Goal: Information Seeking & Learning: Find contact information

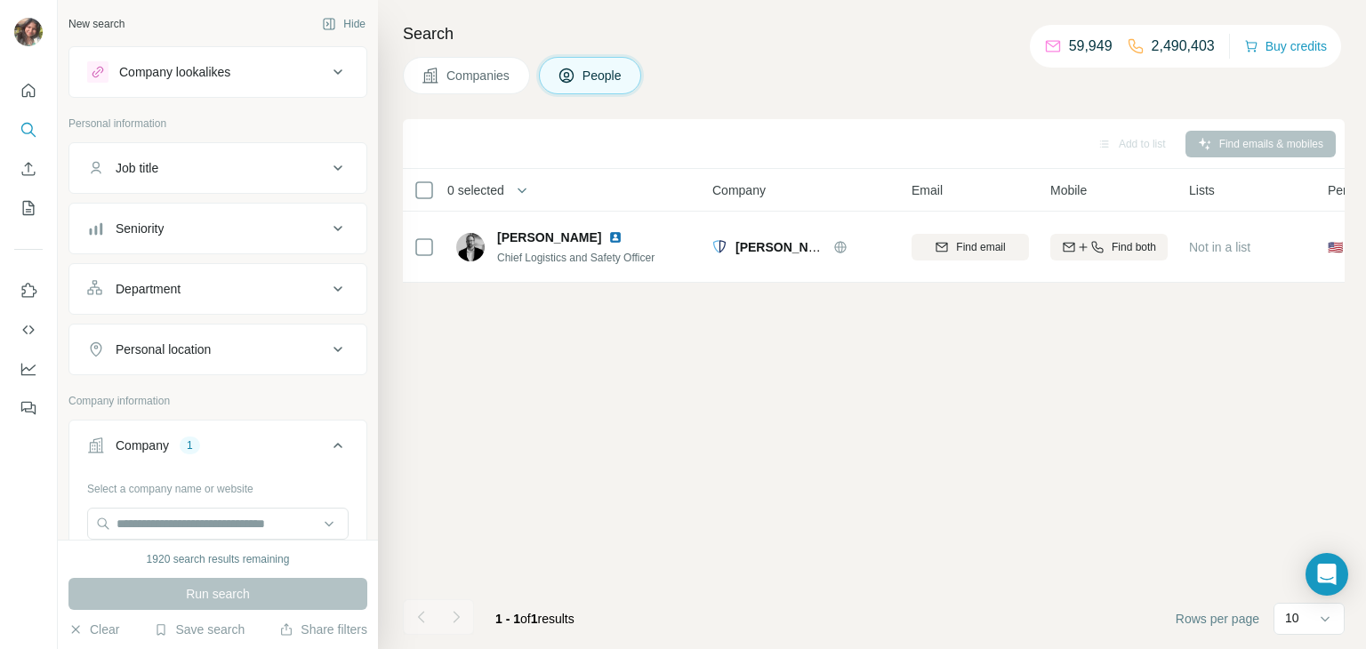
scroll to position [255, 0]
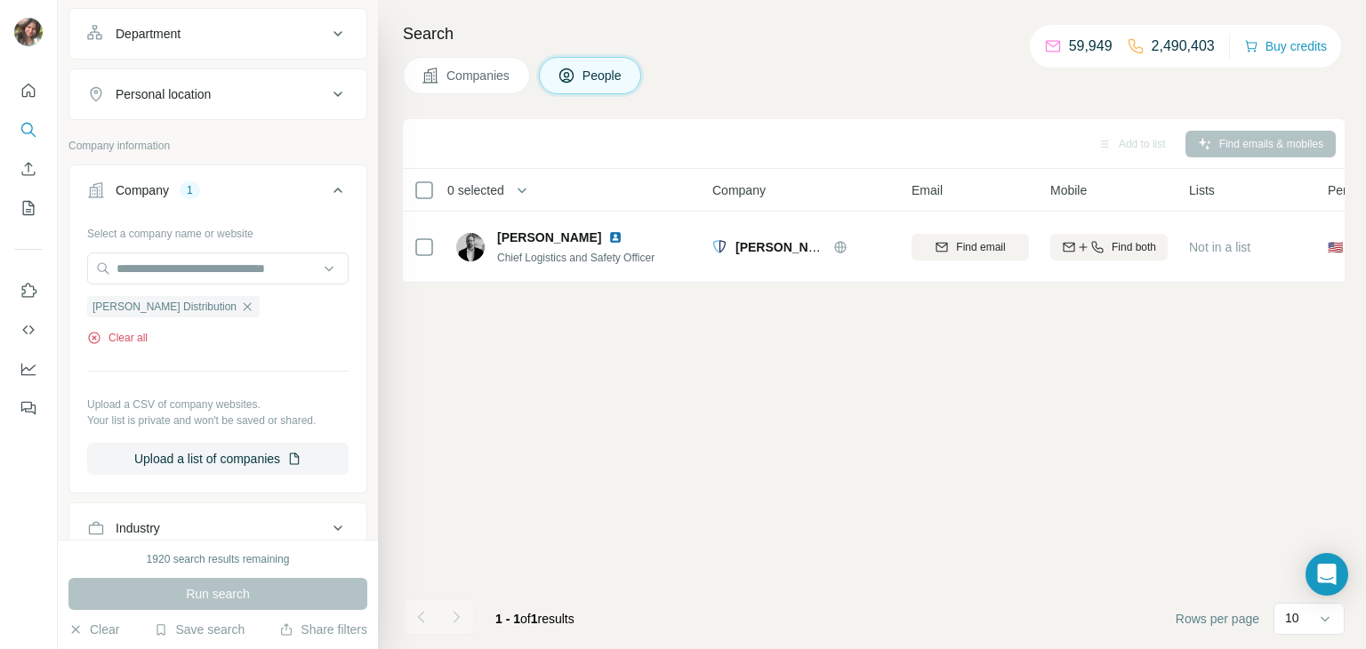
click at [115, 341] on button "Clear all" at bounding box center [117, 338] width 60 height 16
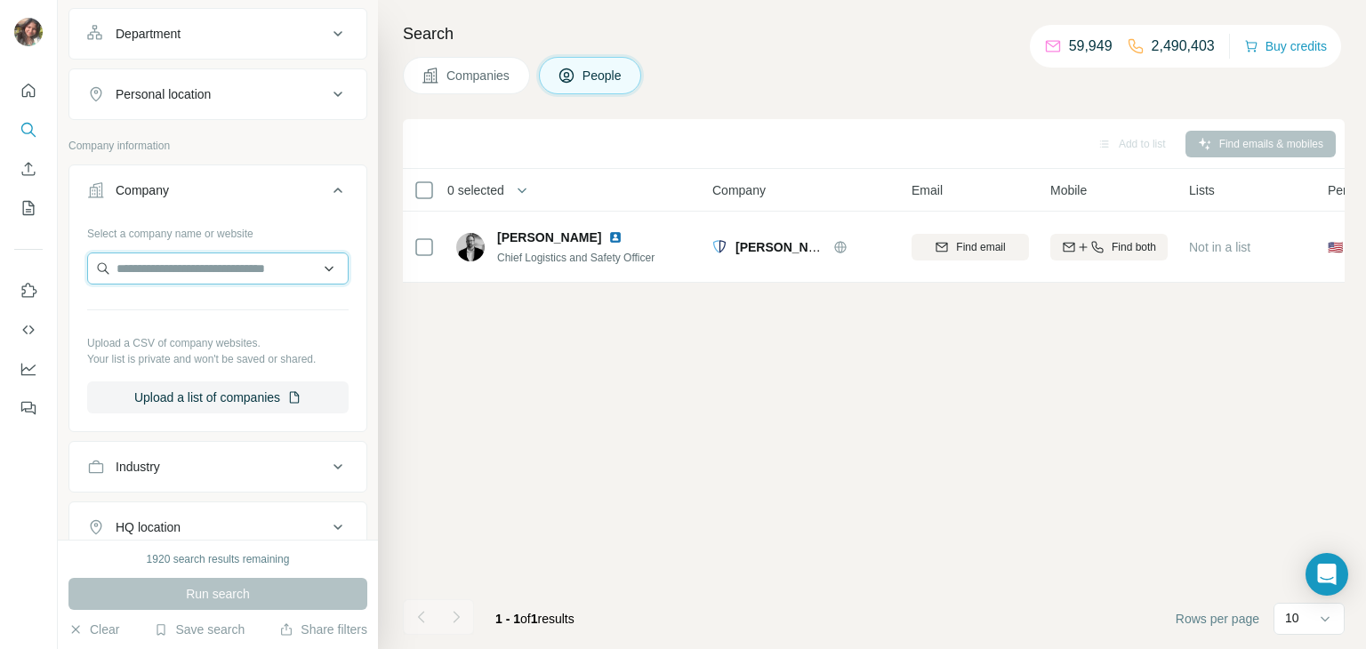
click at [188, 270] on input "text" at bounding box center [217, 268] width 261 height 32
paste input "**********"
type input "**********"
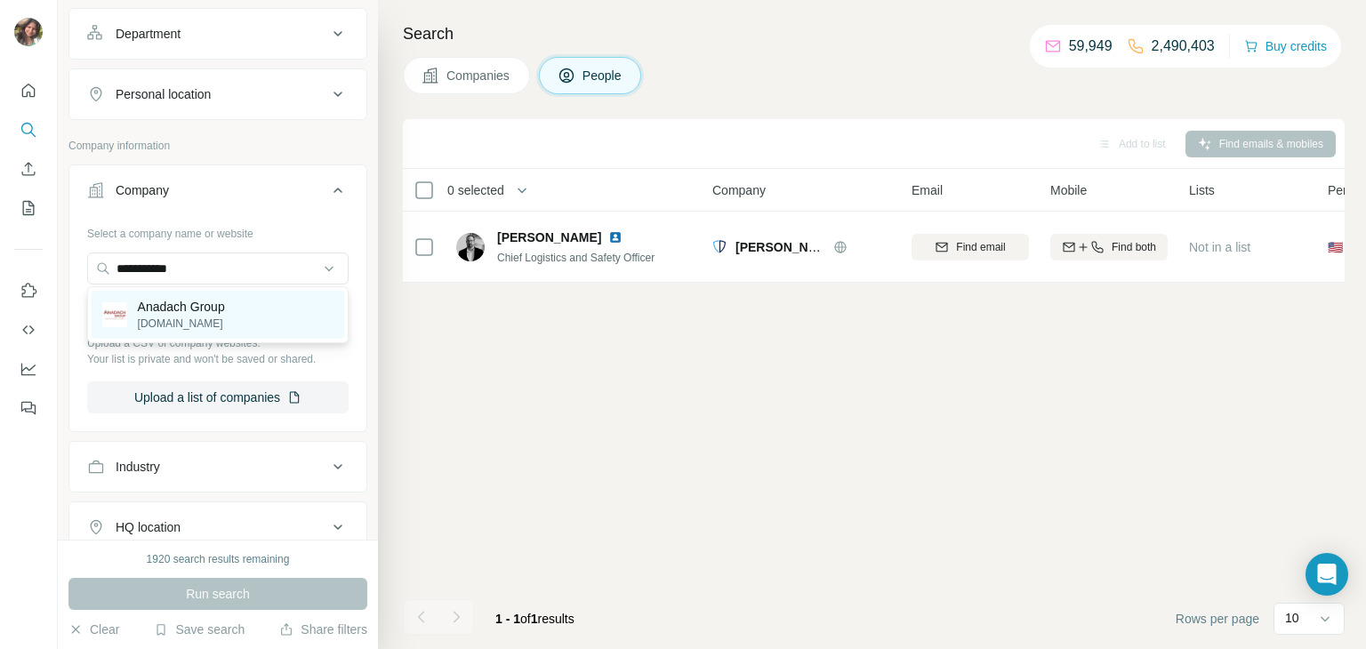
click at [193, 304] on p "Anadach Group" at bounding box center [181, 307] width 87 height 18
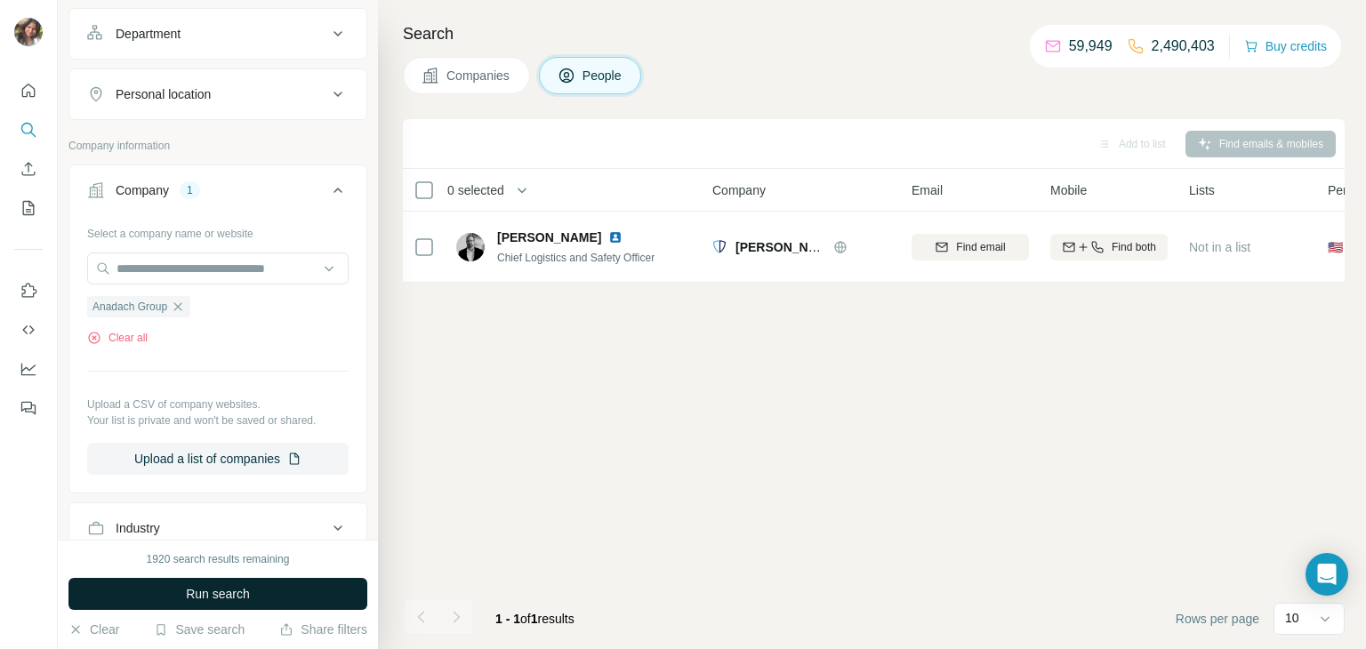
click at [234, 591] on span "Run search" at bounding box center [218, 594] width 64 height 18
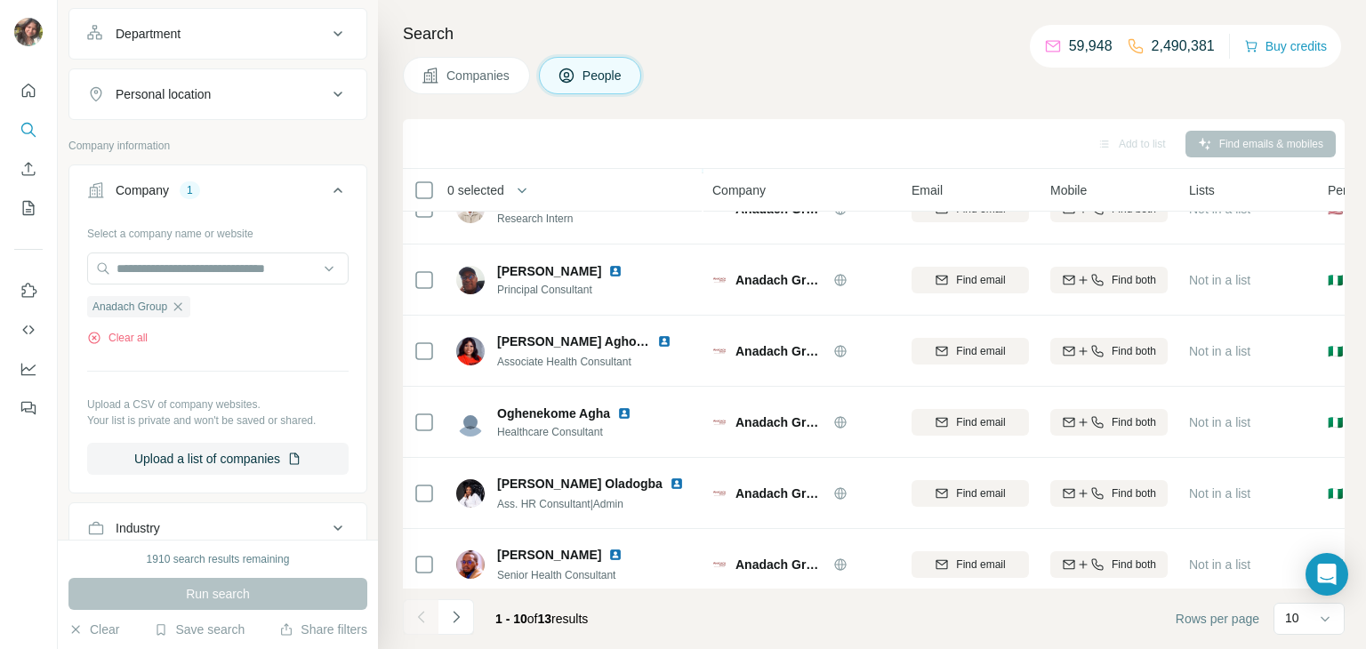
scroll to position [334, 0]
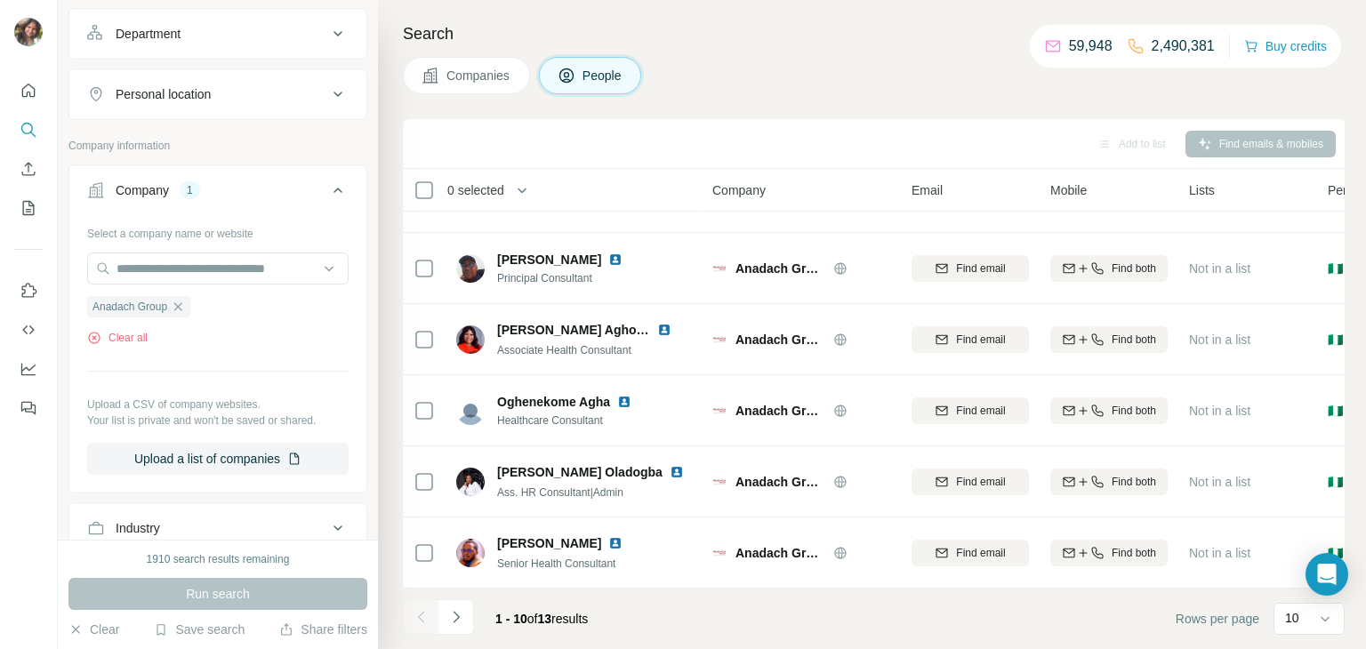
click at [460, 612] on icon "Navigate to next page" at bounding box center [456, 617] width 18 height 18
click at [453, 618] on div at bounding box center [456, 617] width 36 height 36
click at [455, 616] on div at bounding box center [456, 617] width 36 height 36
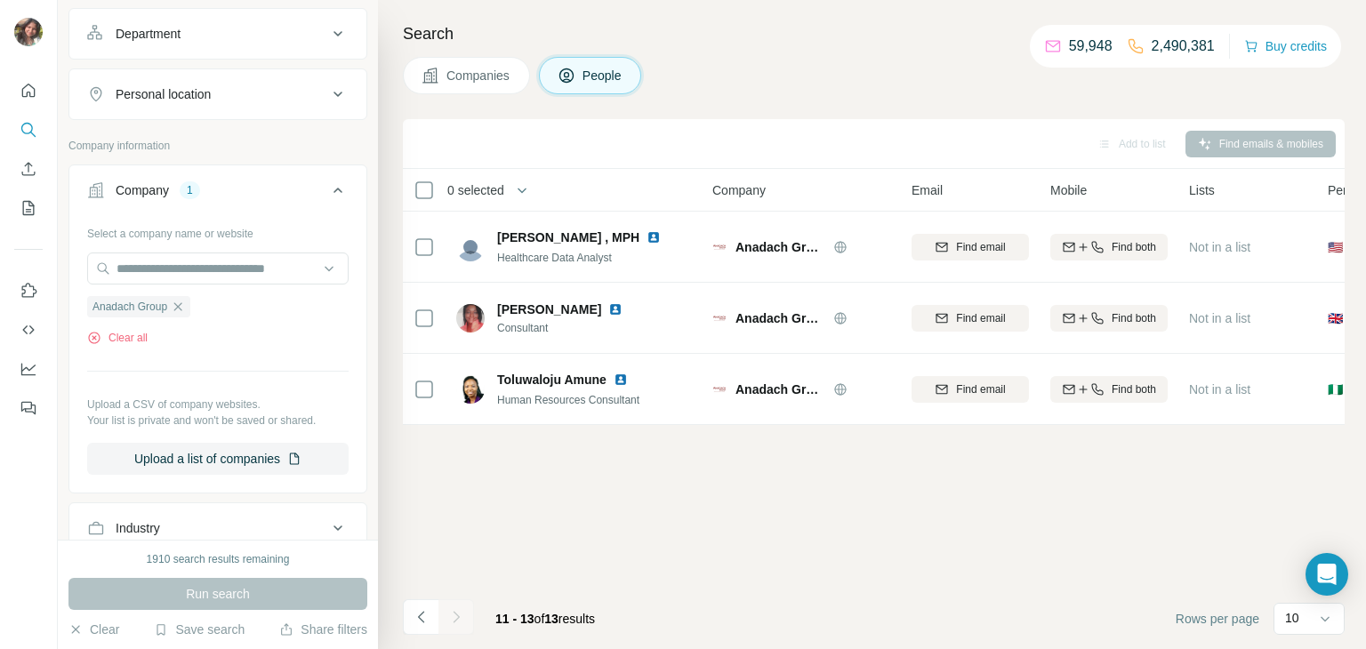
scroll to position [0, 0]
click at [125, 333] on button "Clear all" at bounding box center [117, 338] width 60 height 16
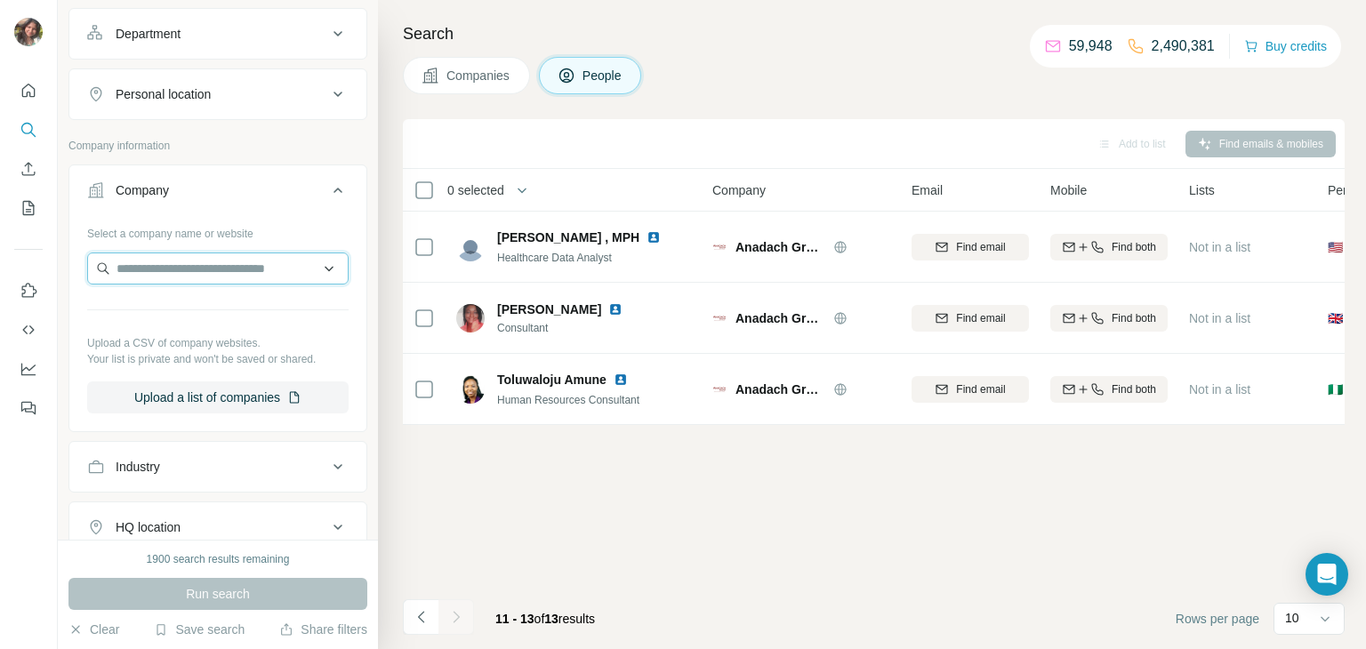
click at [175, 255] on input "text" at bounding box center [217, 268] width 261 height 32
paste input "**********"
type input "**********"
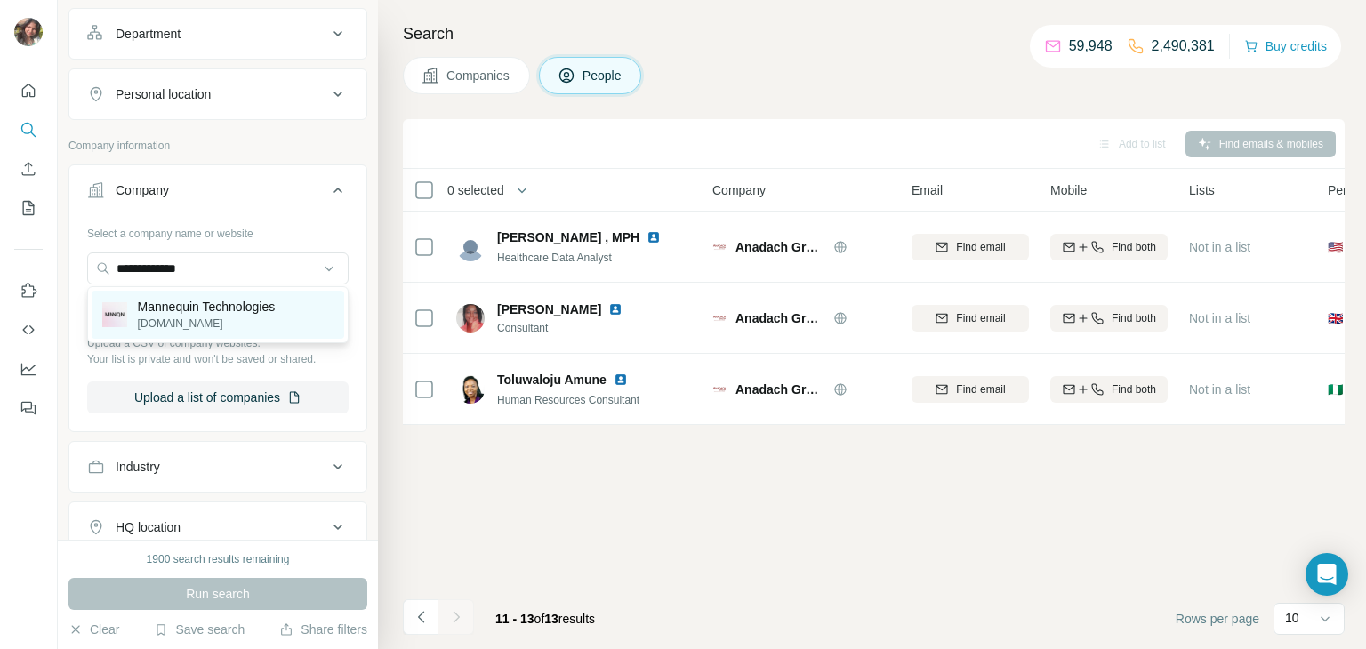
click at [183, 309] on p "Mannequin Technologies" at bounding box center [207, 307] width 138 height 18
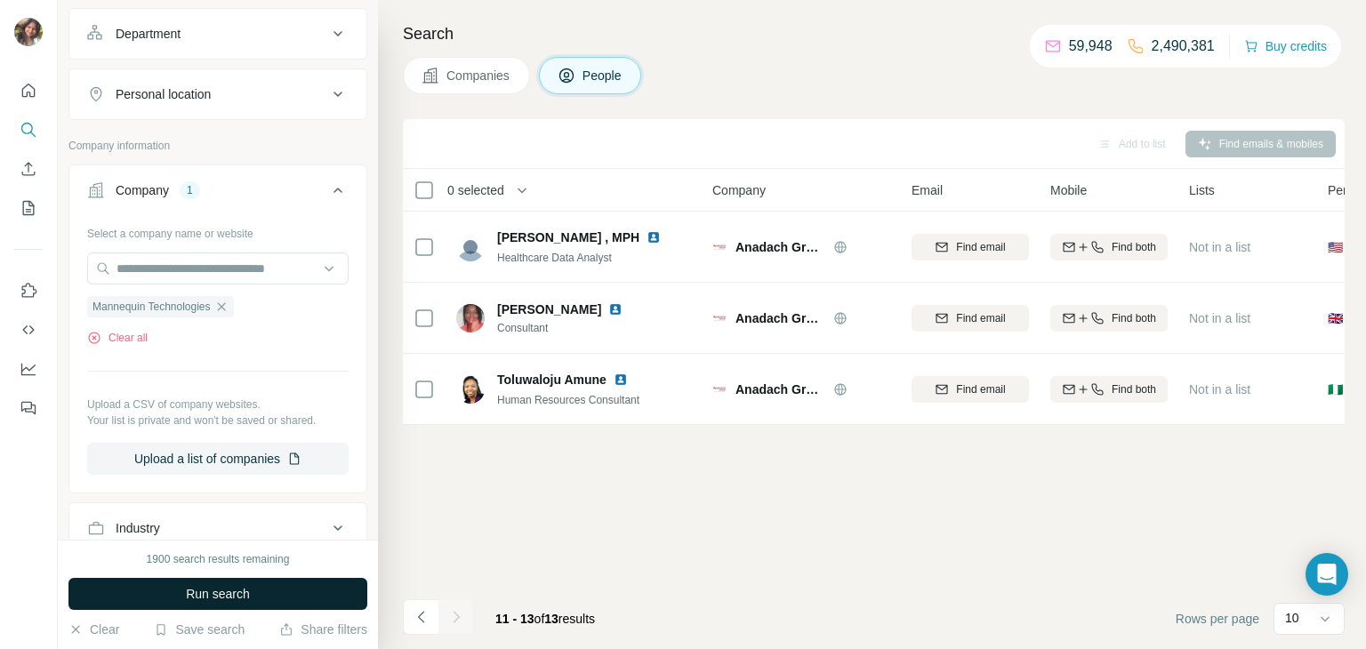
click at [210, 593] on span "Run search" at bounding box center [218, 594] width 64 height 18
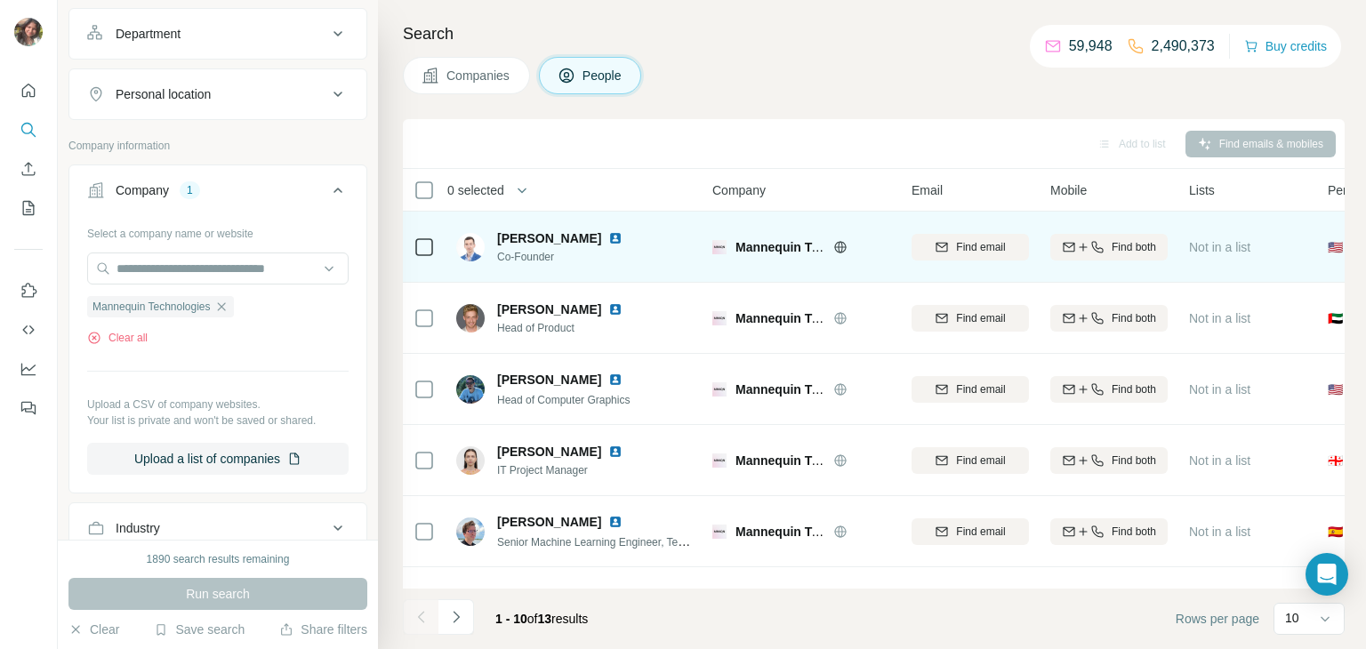
click at [622, 235] on img at bounding box center [615, 238] width 14 height 14
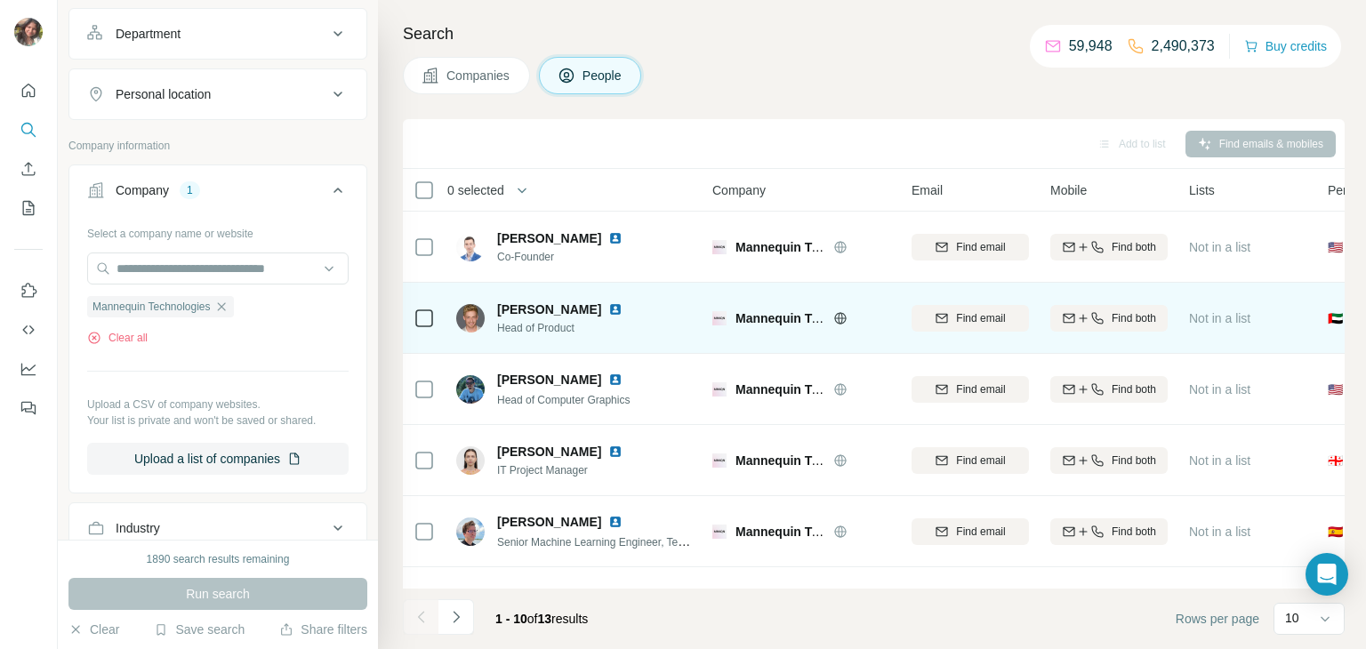
click at [610, 308] on img at bounding box center [615, 309] width 14 height 14
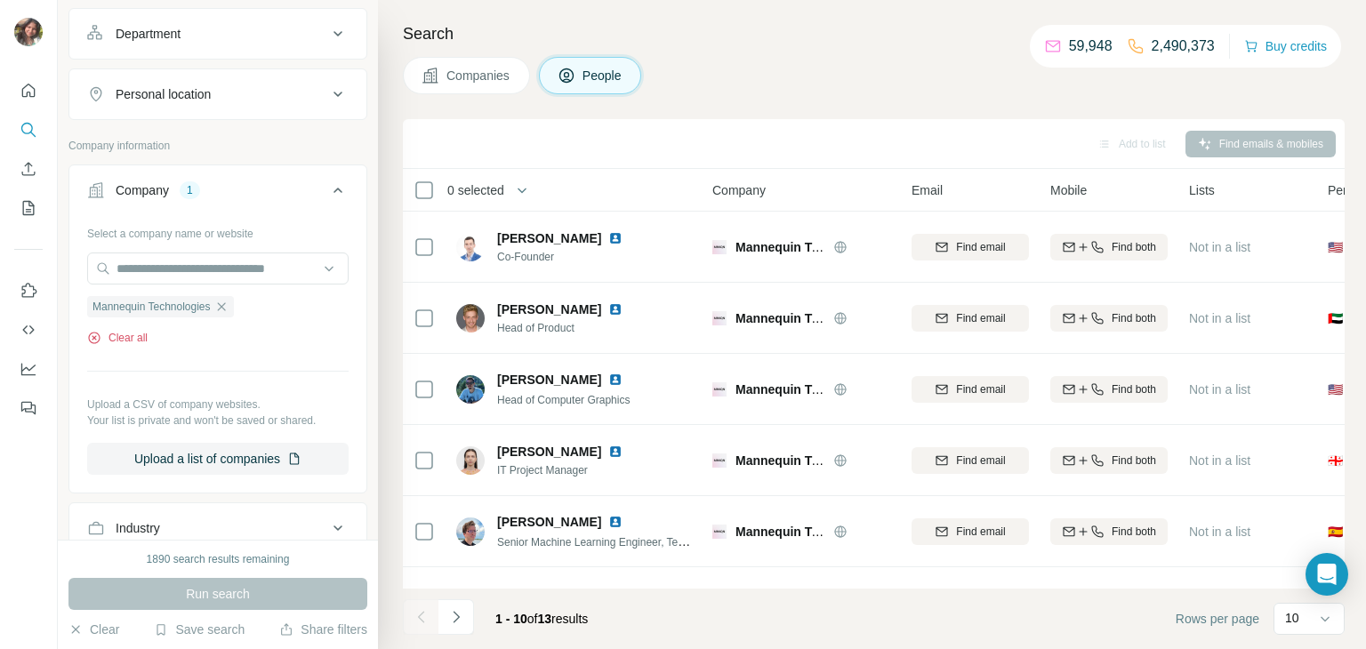
click at [130, 337] on button "Clear all" at bounding box center [117, 338] width 60 height 16
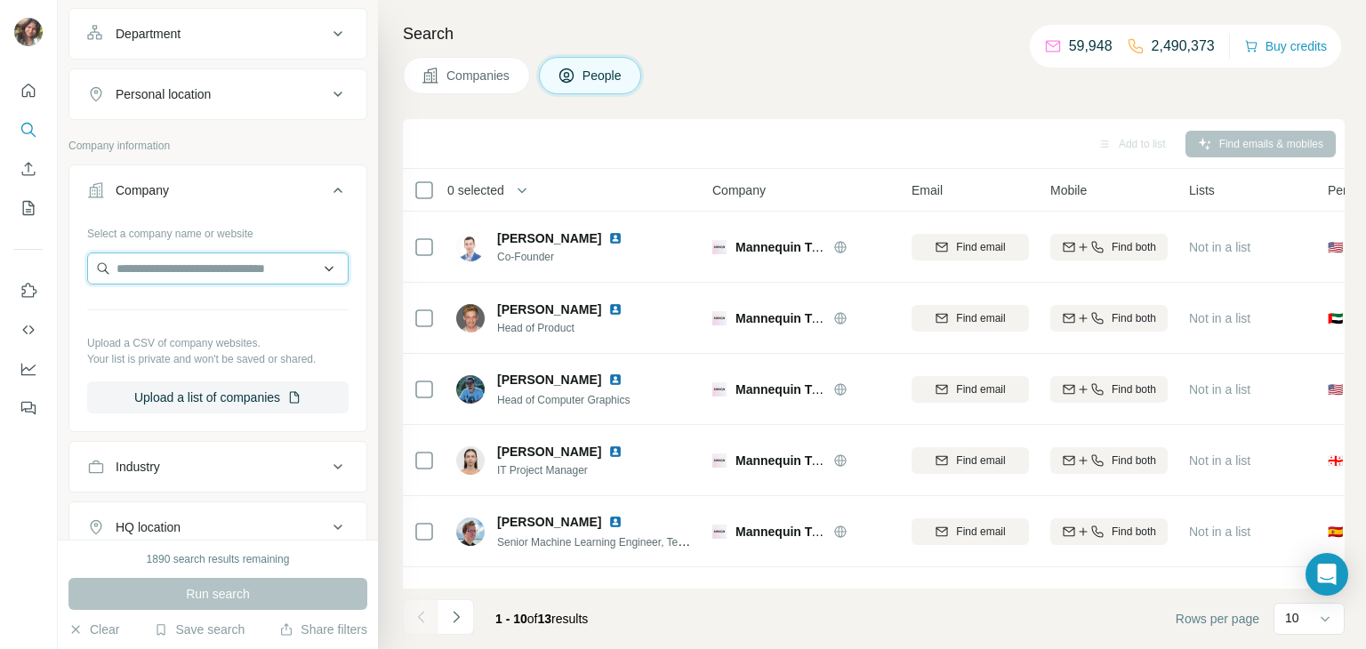
click at [164, 265] on input "text" at bounding box center [217, 268] width 261 height 32
type input "**********"
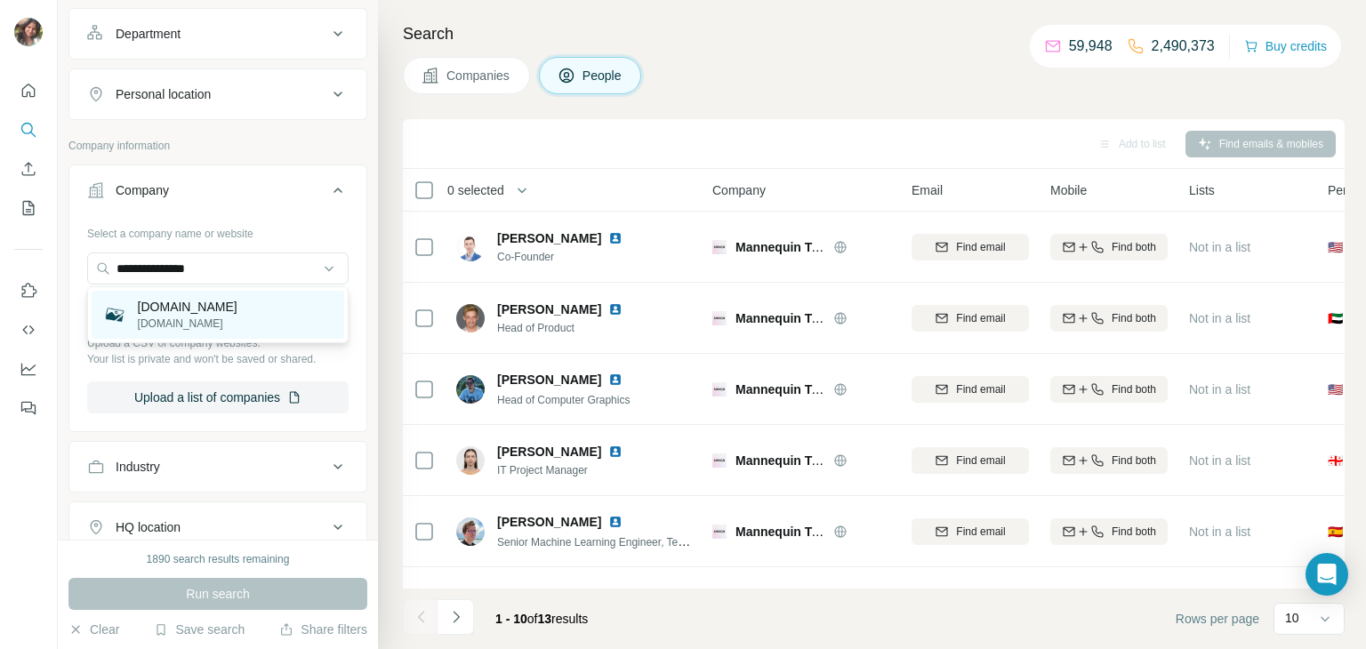
click at [166, 305] on p "[DOMAIN_NAME]" at bounding box center [188, 307] width 100 height 18
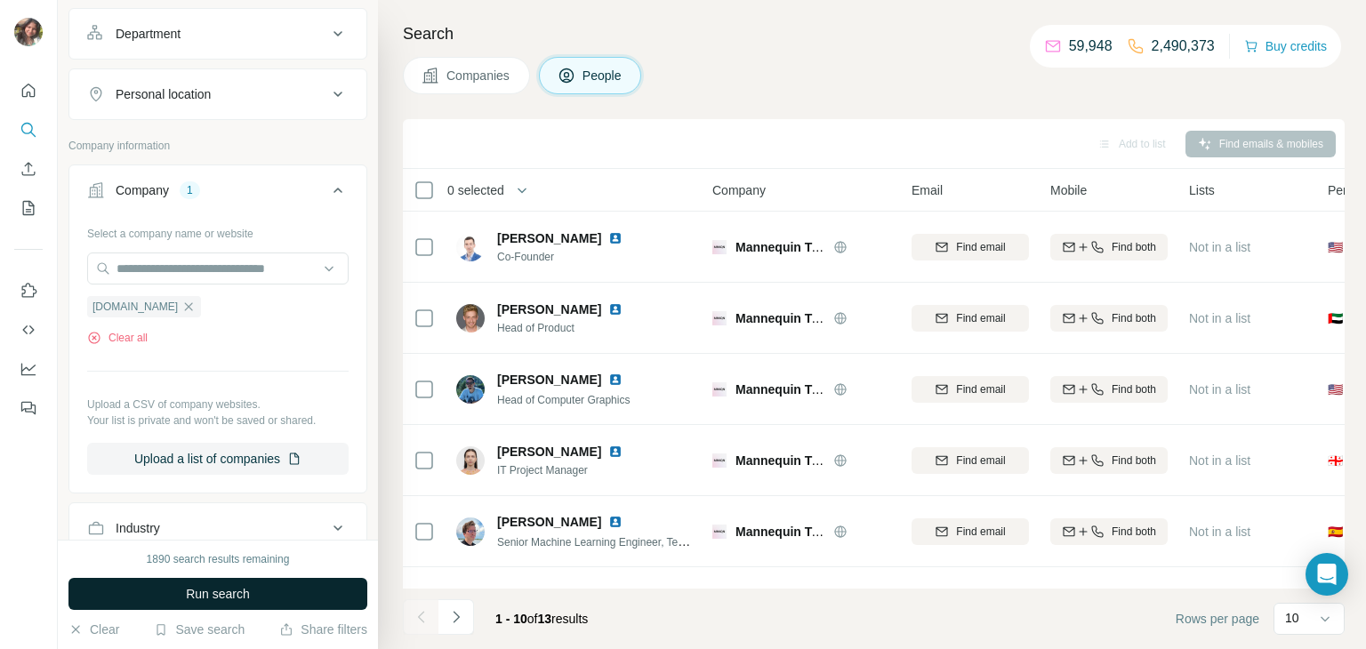
click at [282, 603] on button "Run search" at bounding box center [217, 594] width 299 height 32
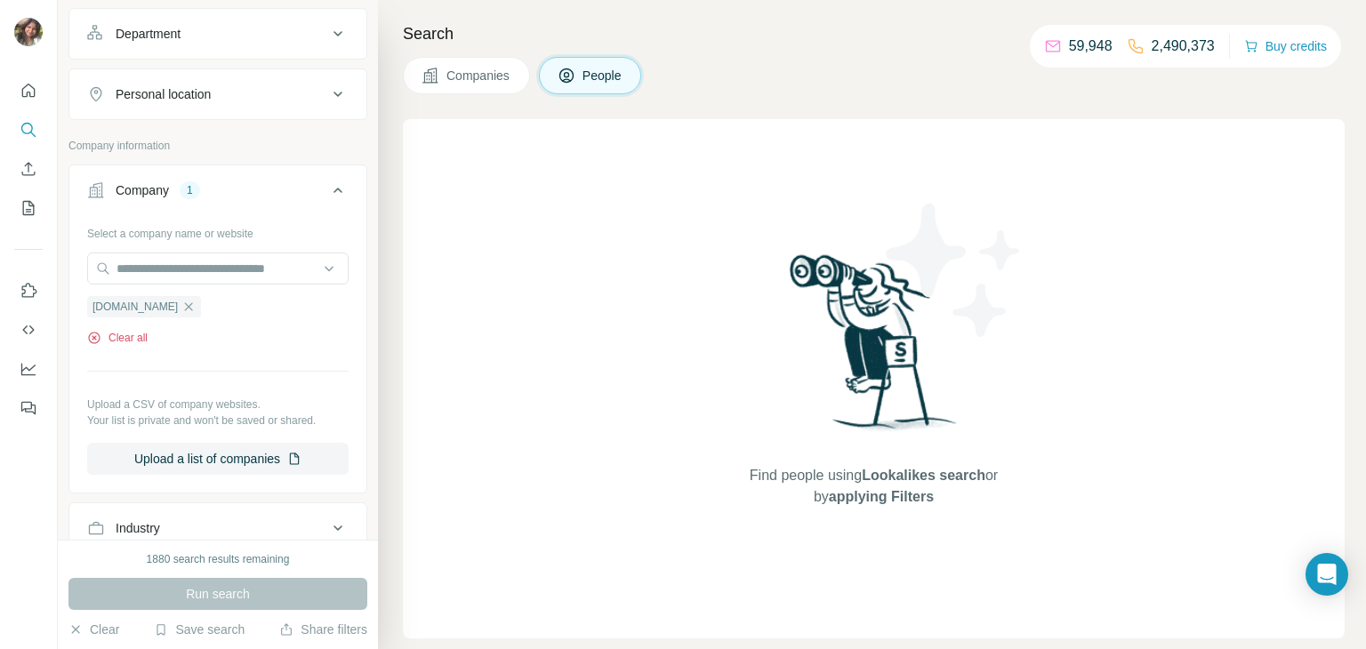
click at [132, 337] on button "Clear all" at bounding box center [117, 338] width 60 height 16
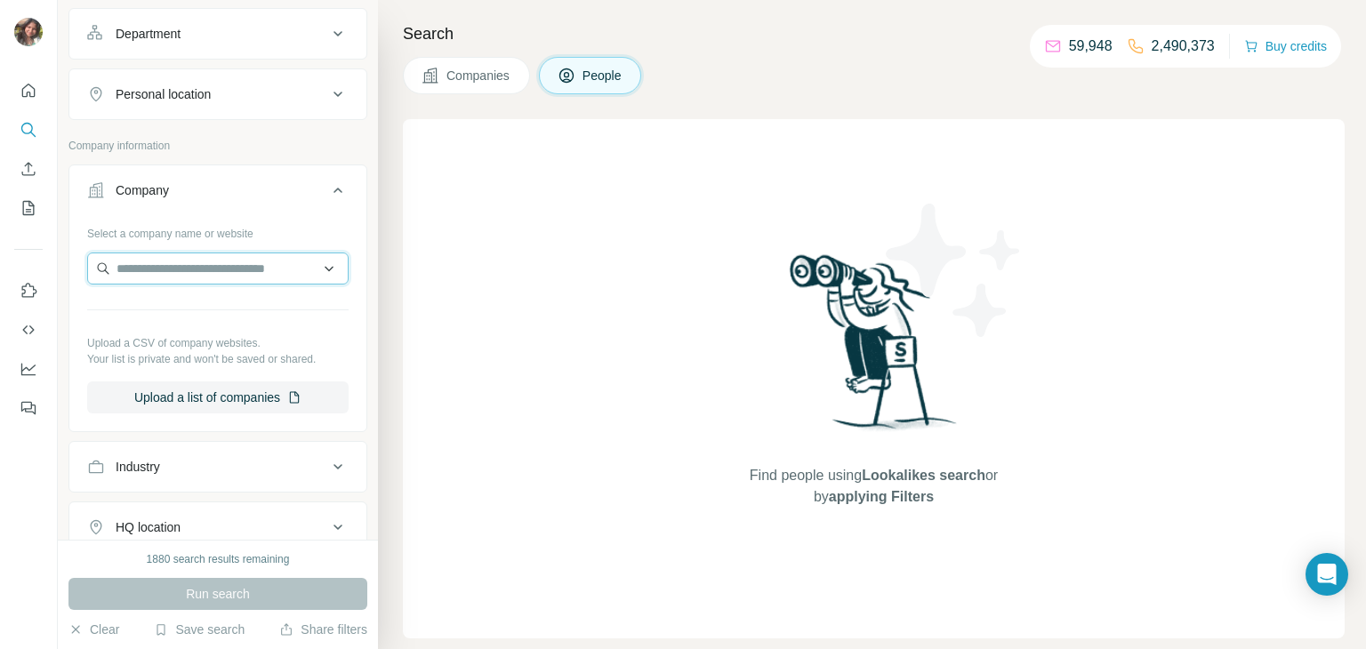
click at [210, 260] on input "text" at bounding box center [217, 268] width 261 height 32
type input "**********"
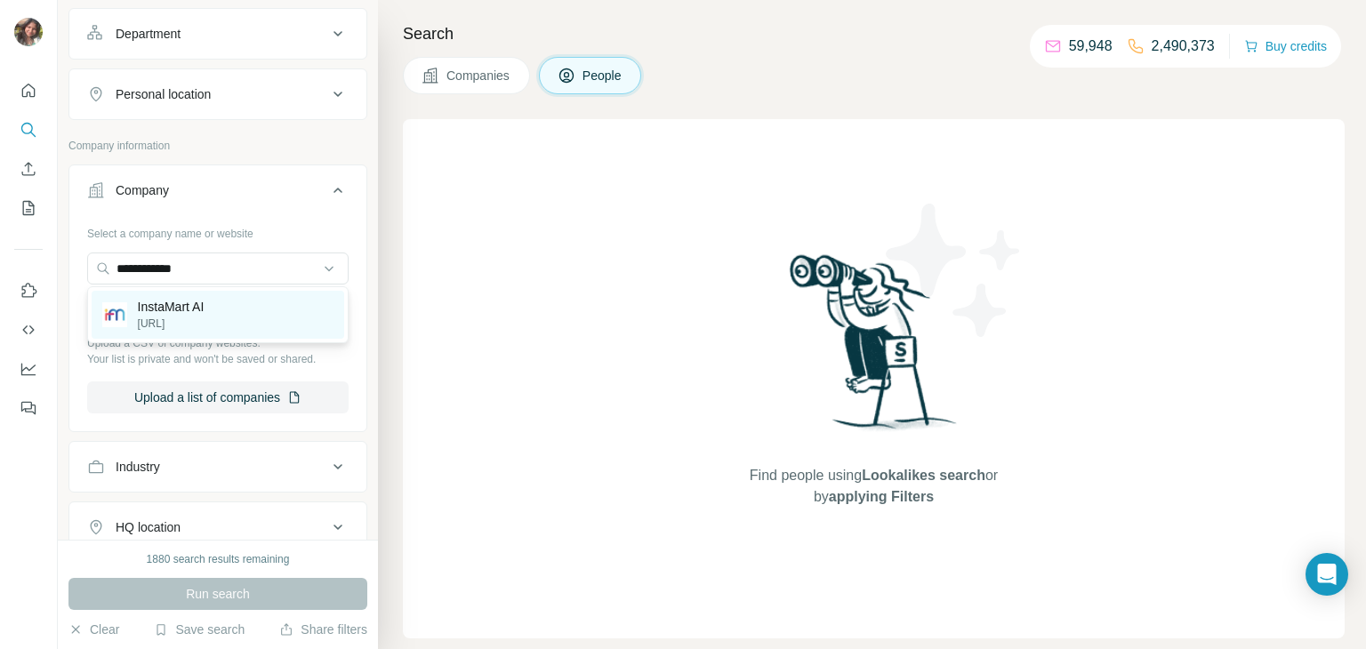
click at [204, 302] on p "InstaMart AI" at bounding box center [171, 307] width 67 height 18
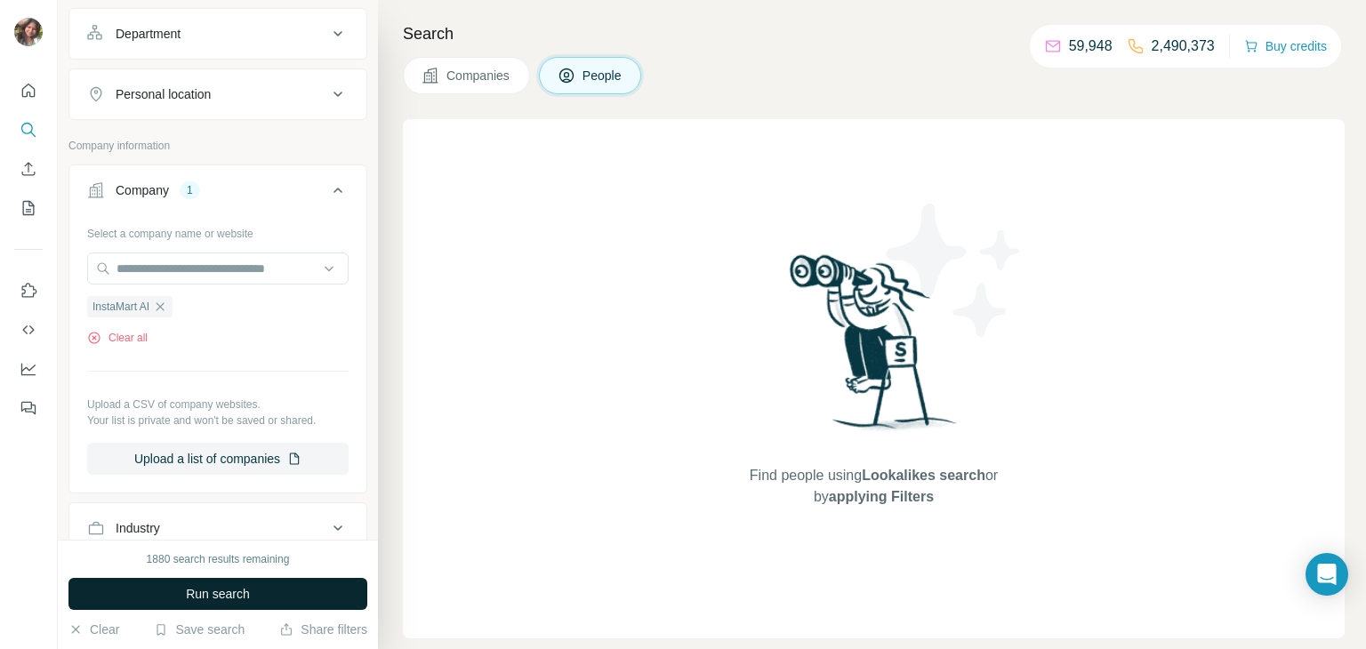
click at [237, 579] on button "Run search" at bounding box center [217, 594] width 299 height 32
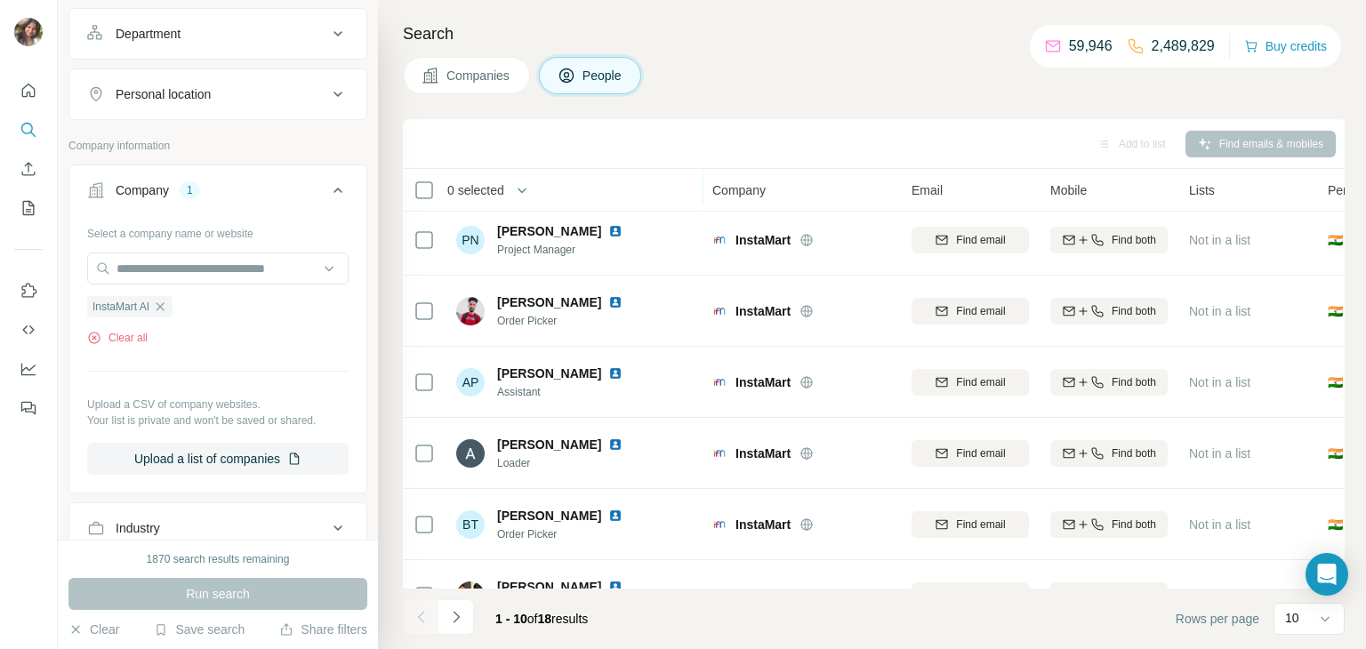
click at [620, 318] on div "[PERSON_NAME] Order Picker" at bounding box center [574, 310] width 236 height 49
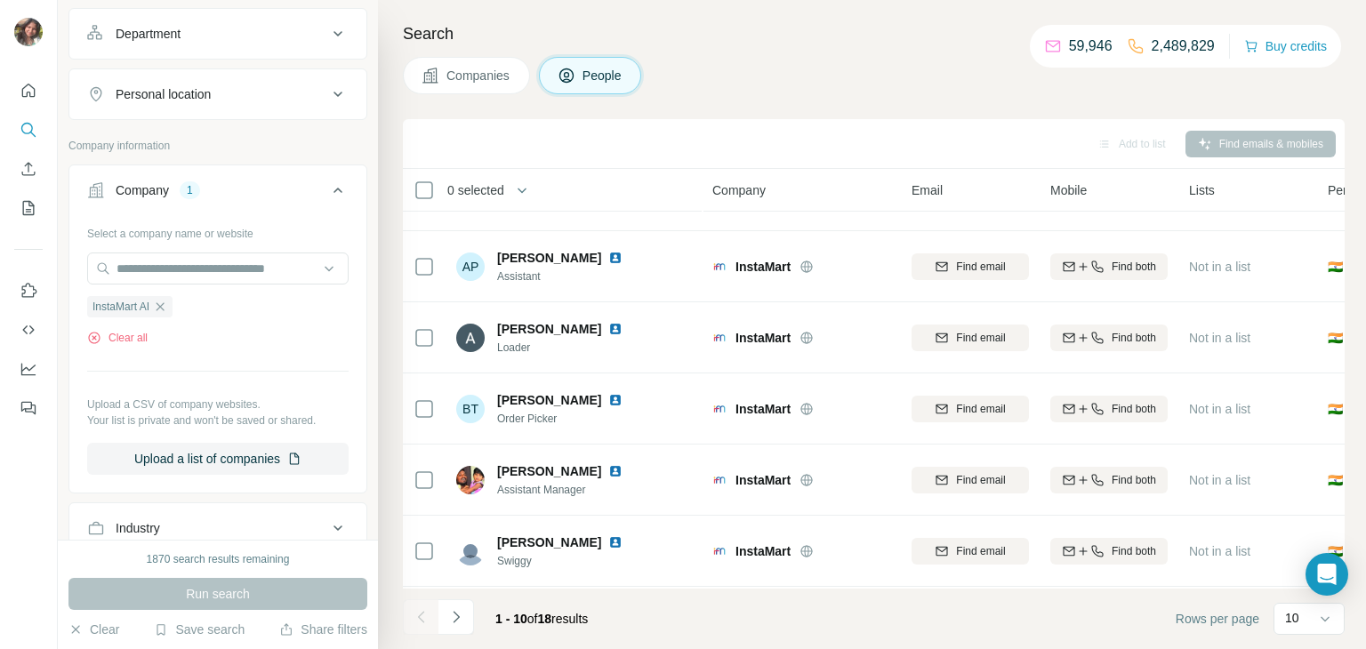
scroll to position [334, 0]
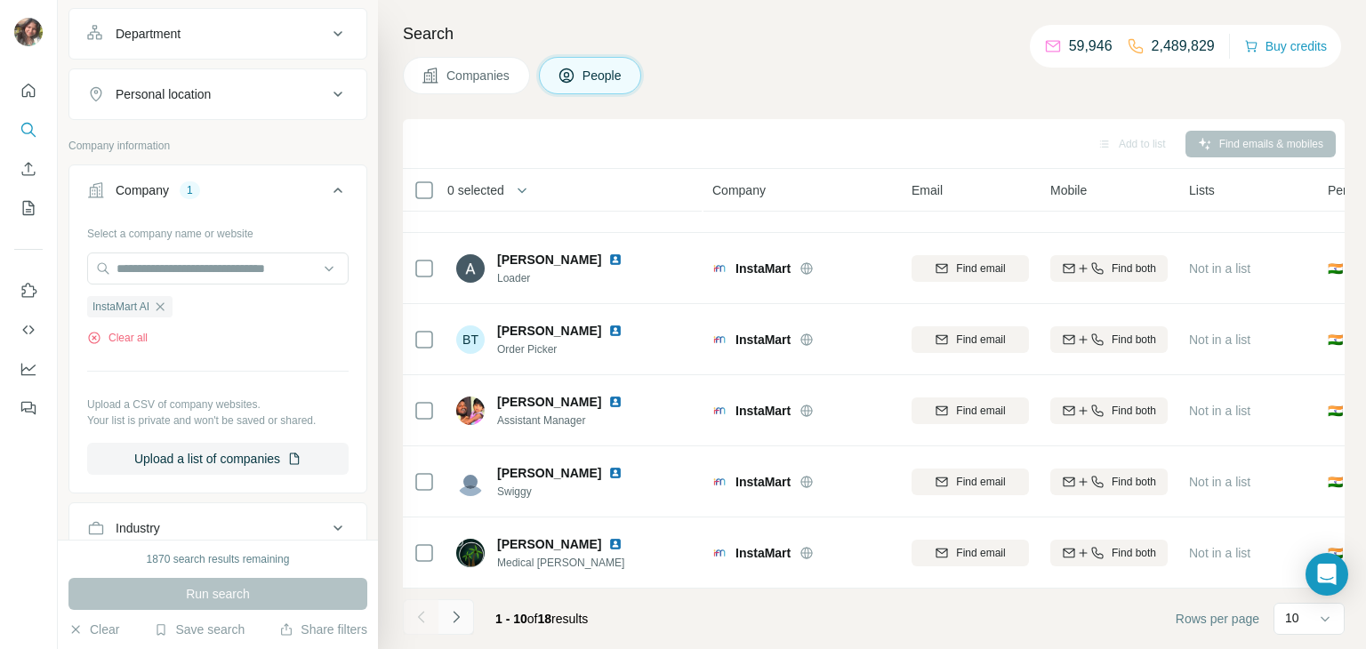
click at [459, 622] on icon "Navigate to next page" at bounding box center [456, 617] width 18 height 18
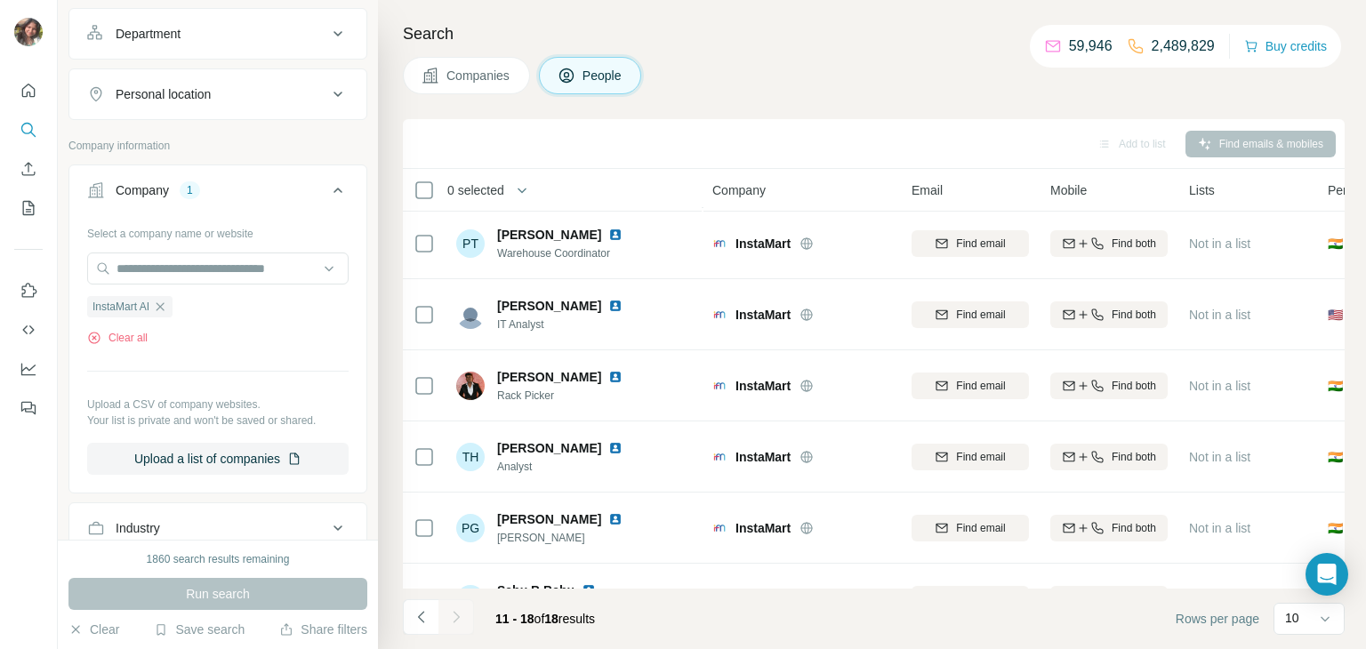
scroll to position [192, 0]
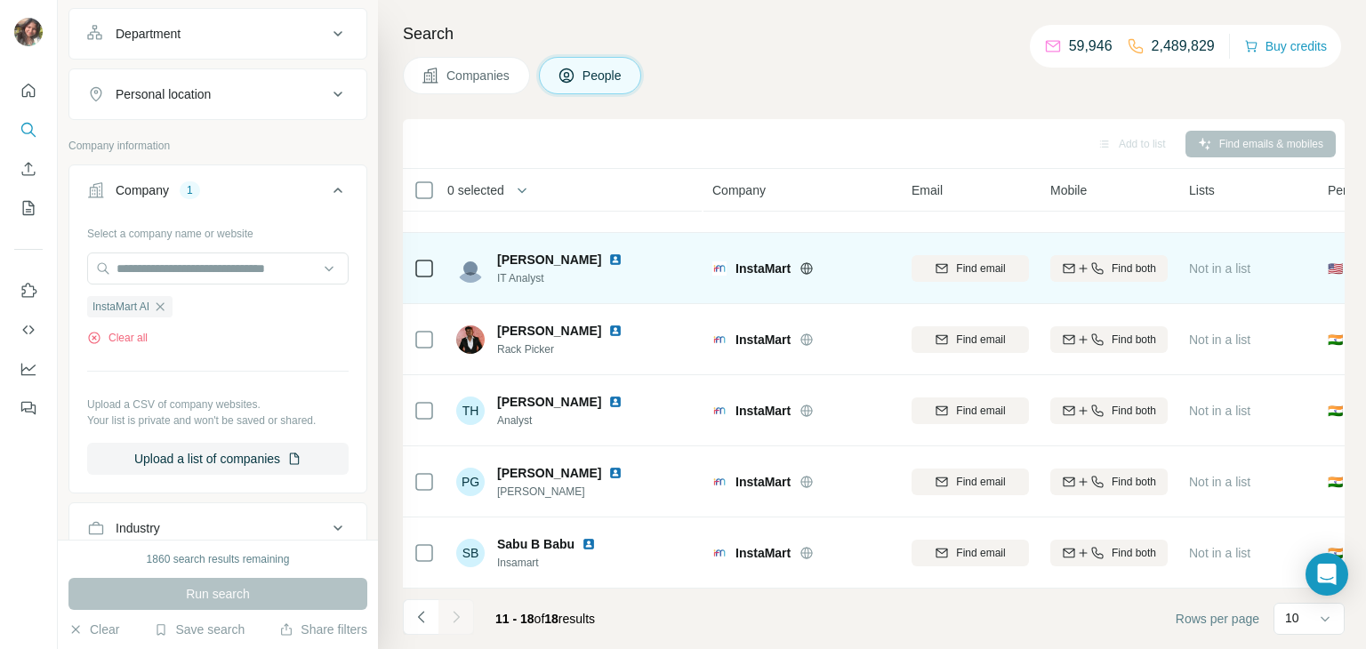
click at [608, 259] on img at bounding box center [615, 259] width 14 height 14
